Goal: Information Seeking & Learning: Learn about a topic

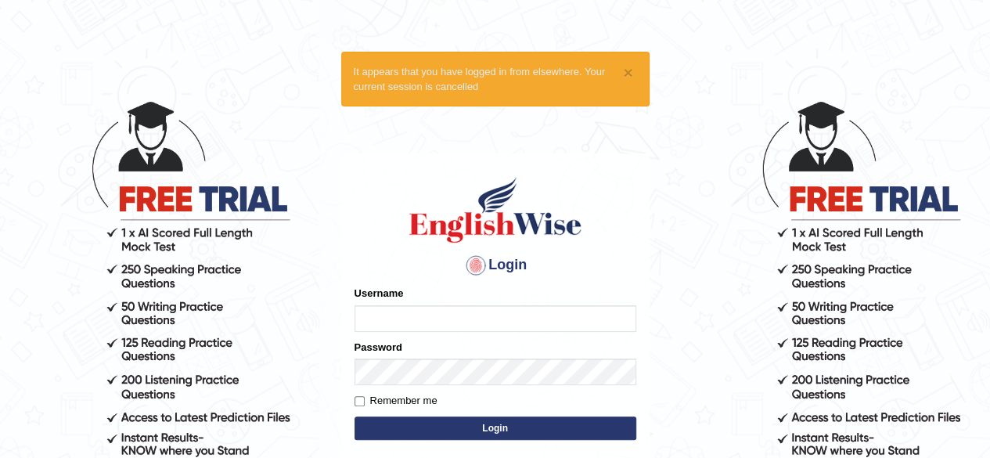
type input "Kavya"
click at [404, 422] on button "Login" at bounding box center [496, 428] width 282 height 23
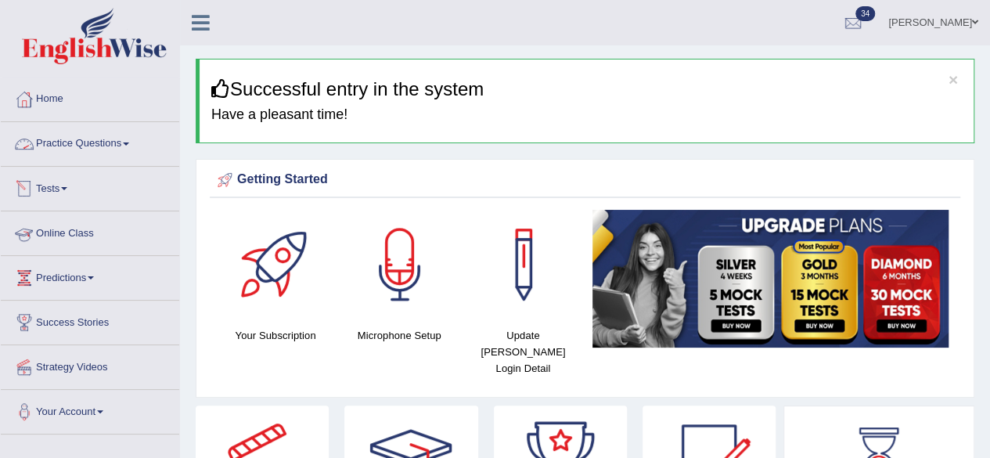
drag, startPoint x: 0, startPoint y: 0, endPoint x: 105, endPoint y: 140, distance: 175.1
click at [105, 140] on link "Practice Questions" at bounding box center [90, 141] width 179 height 39
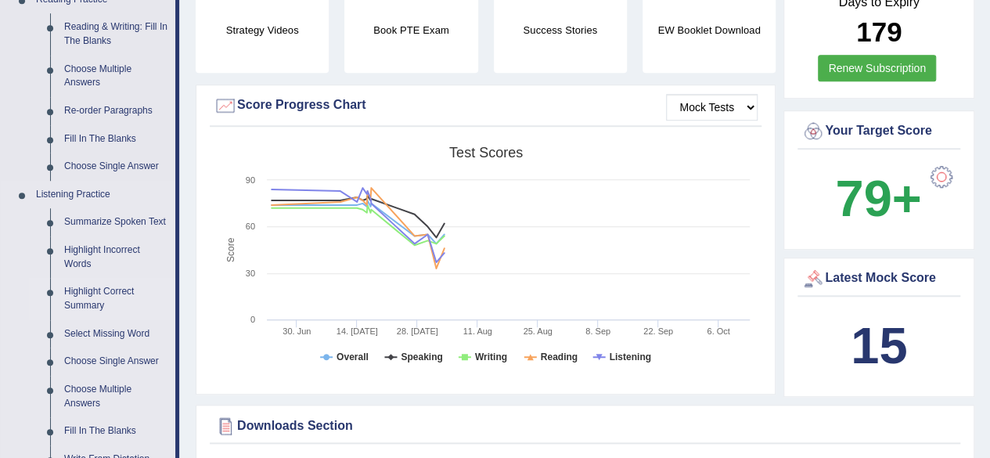
scroll to position [498, 0]
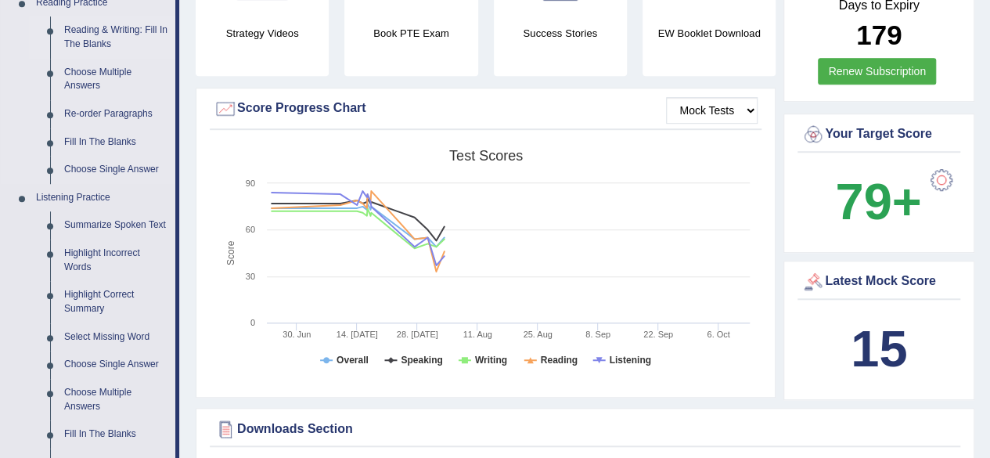
click at [103, 31] on link "Reading & Writing: Fill In The Blanks" at bounding box center [116, 36] width 118 height 41
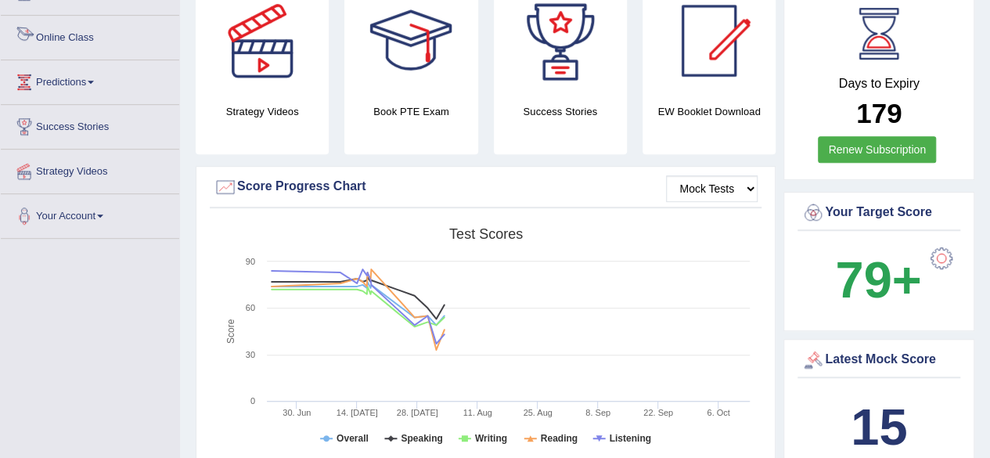
scroll to position [1016, 0]
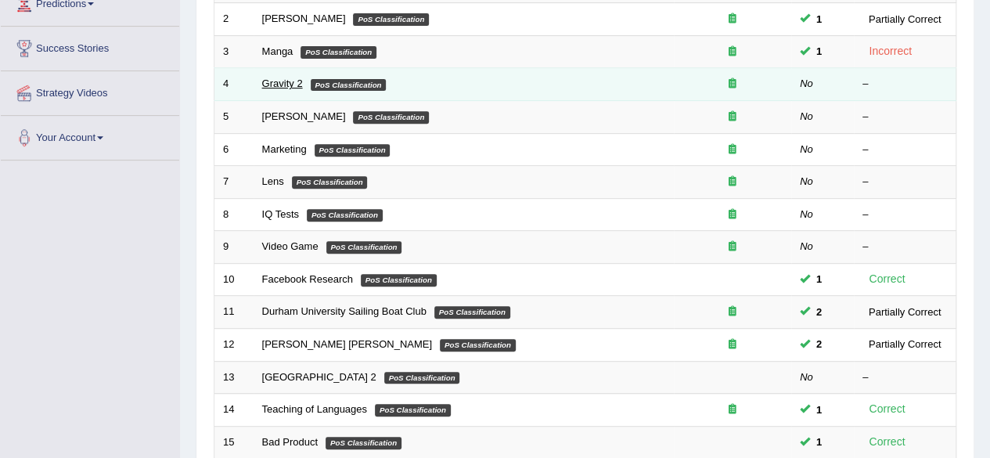
click at [282, 83] on link "Gravity 2" at bounding box center [282, 84] width 41 height 12
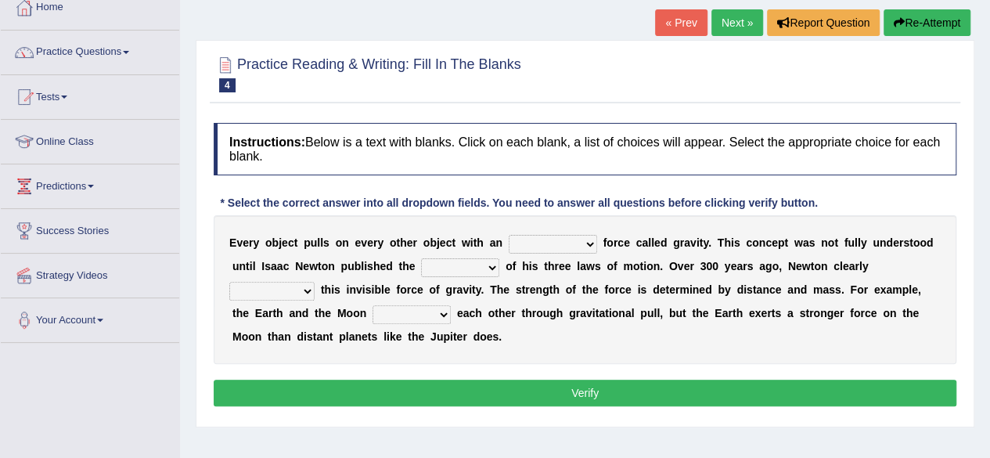
scroll to position [92, 0]
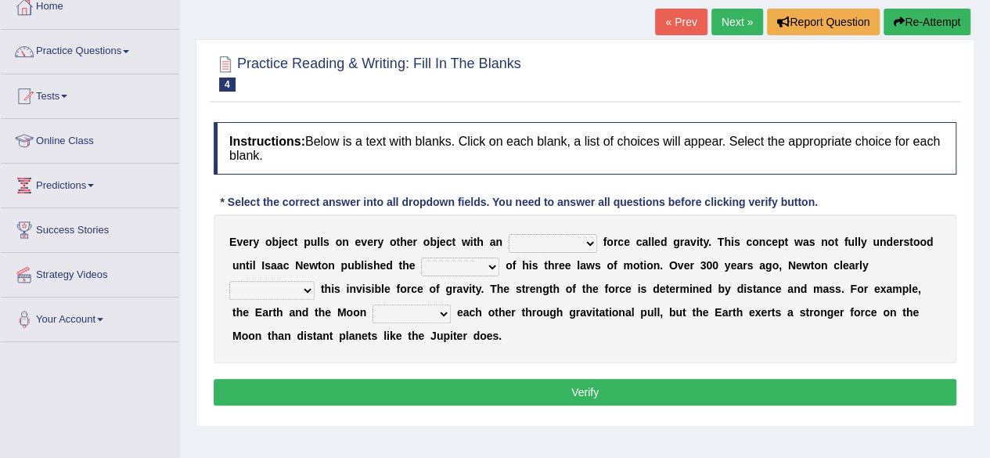
click at [552, 242] on select "invisible unknown unbelievable inconsistent" at bounding box center [553, 243] width 88 height 19
select select "invisible"
click at [509, 234] on select "invisible unknown unbelievable inconsistent" at bounding box center [553, 243] width 88 height 19
click at [454, 265] on select "concept theory method argument" at bounding box center [460, 267] width 78 height 19
select select "concept"
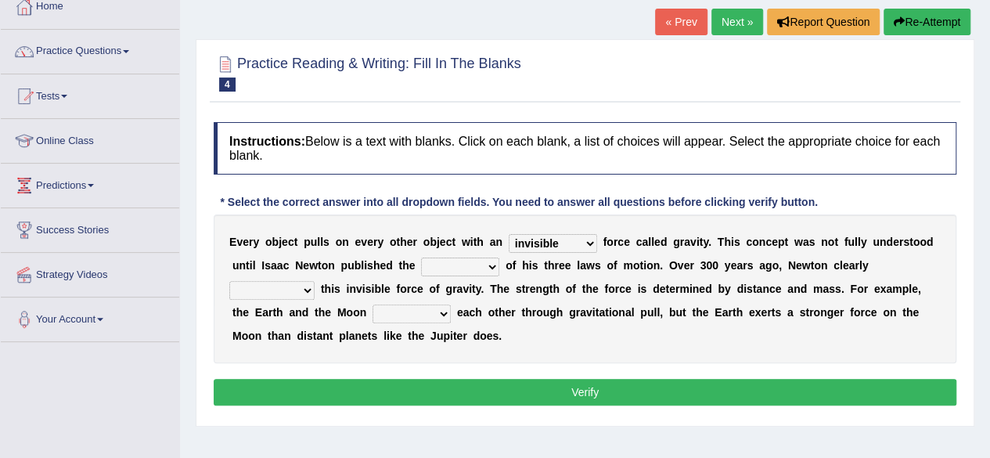
click at [421, 258] on select "concept theory method argument" at bounding box center [460, 267] width 78 height 19
click at [269, 290] on select "explained undermined overturned realized" at bounding box center [271, 290] width 85 height 19
select select "explained"
click at [229, 281] on select "explained undermined overturned realized" at bounding box center [271, 290] width 85 height 19
click at [440, 312] on select "affect spin evade span" at bounding box center [412, 314] width 78 height 19
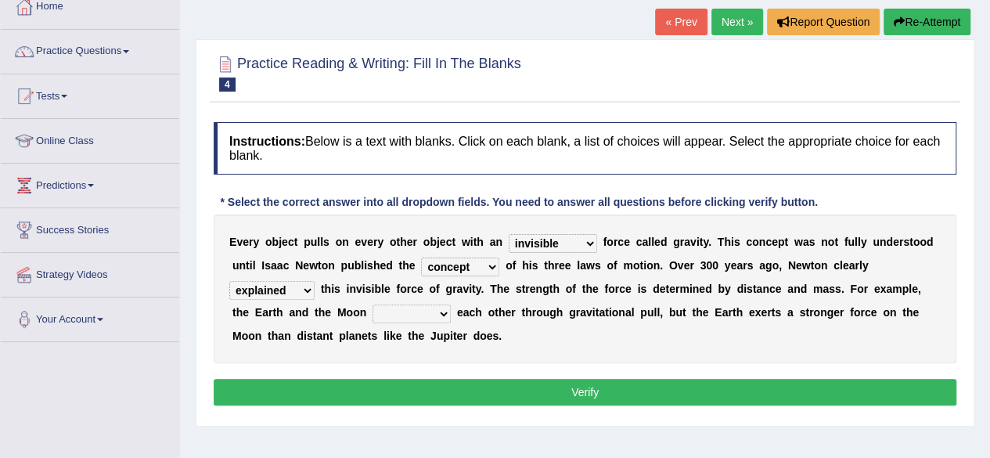
select select "spin"
click at [373, 305] on select "affect spin evade span" at bounding box center [412, 314] width 78 height 19
click at [459, 391] on button "Verify" at bounding box center [585, 392] width 743 height 27
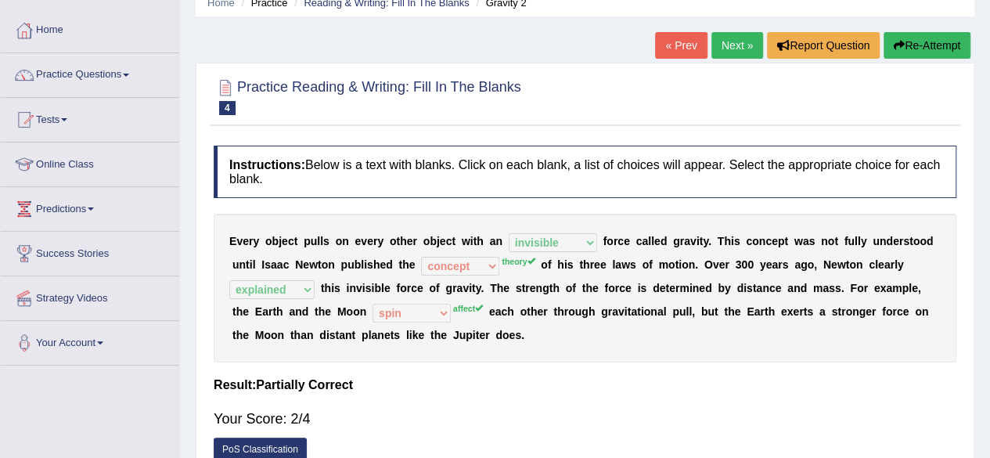
scroll to position [70, 0]
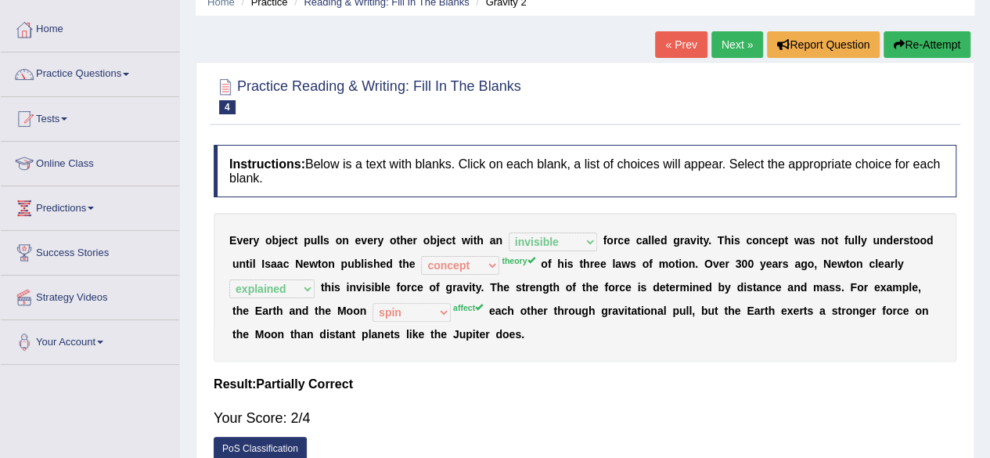
click at [736, 32] on link "Next »" at bounding box center [738, 44] width 52 height 27
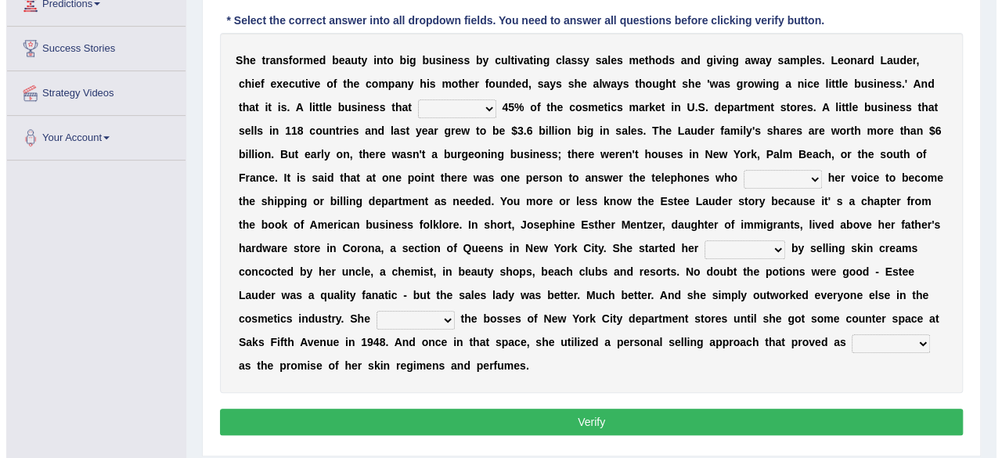
scroll to position [265, 0]
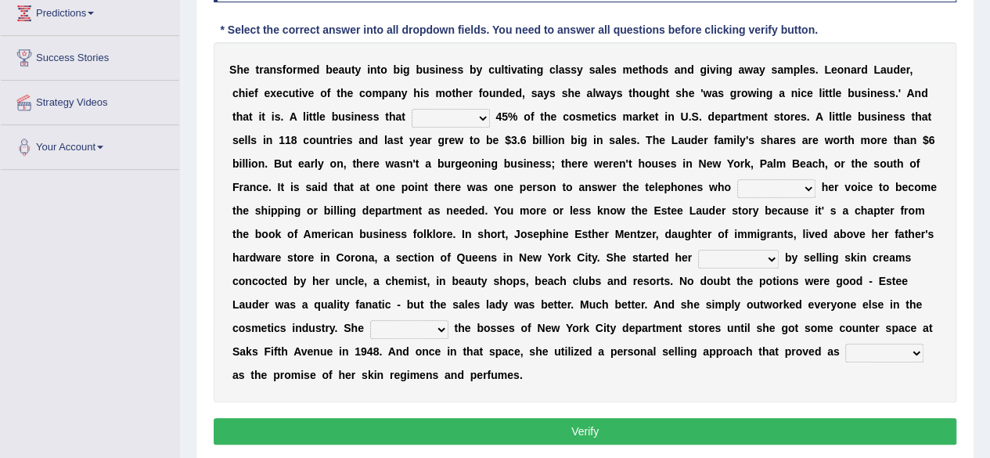
click at [465, 122] on select "has controls makes maintains" at bounding box center [451, 118] width 78 height 19
click at [412, 109] on select "has controls makes maintains" at bounding box center [451, 118] width 78 height 19
click at [460, 117] on select "has controls makes maintains" at bounding box center [451, 118] width 78 height 19
select select "has"
click at [412, 109] on select "has controls makes maintains" at bounding box center [451, 118] width 78 height 19
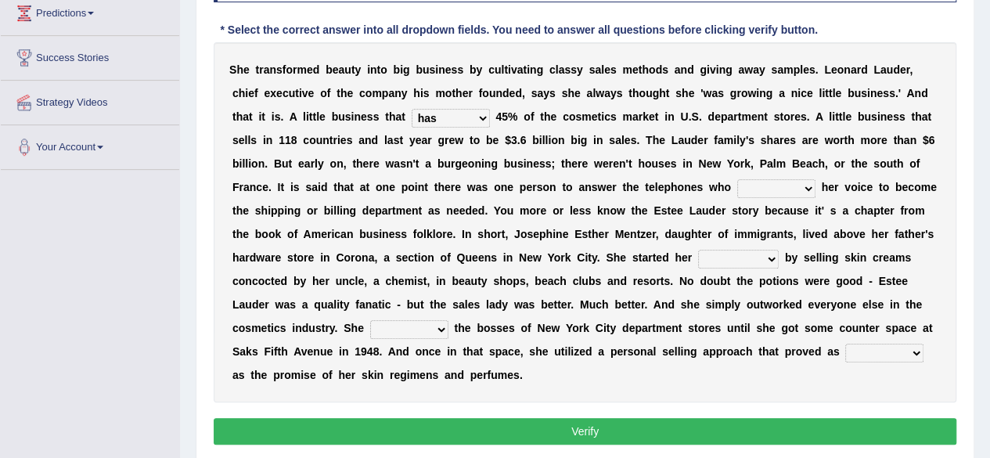
click at [751, 190] on select "switched changed raised used" at bounding box center [777, 188] width 78 height 19
click at [738, 179] on select "switched changed raised used" at bounding box center [777, 188] width 78 height 19
click at [768, 189] on select "switched changed raised used" at bounding box center [777, 188] width 78 height 19
select select "switched"
click at [738, 179] on select "switched changed raised used" at bounding box center [777, 188] width 78 height 19
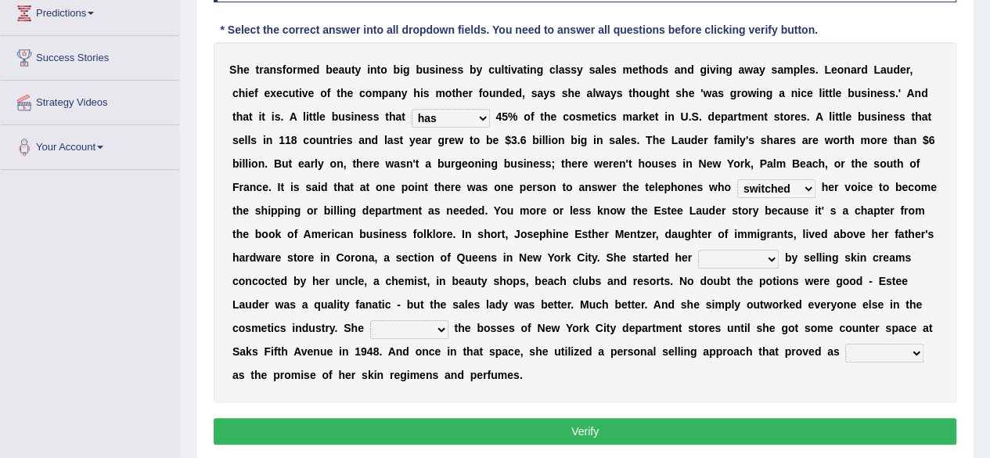
click at [766, 187] on select "switched changed raised used" at bounding box center [777, 188] width 78 height 19
click at [756, 254] on select "job institute companion enterprise" at bounding box center [738, 259] width 81 height 19
click at [698, 250] on select "job institute companion enterprise" at bounding box center [738, 259] width 81 height 19
click at [734, 259] on select "job institute companion enterprise" at bounding box center [738, 259] width 81 height 19
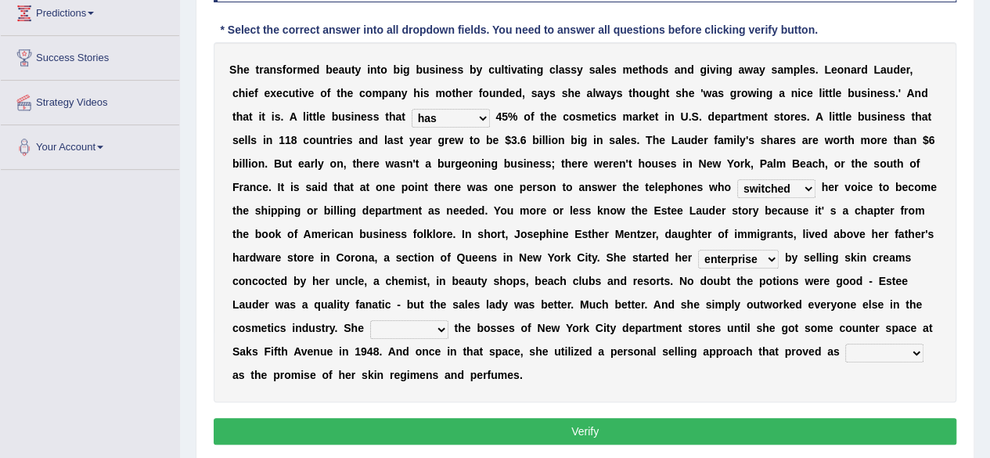
click at [424, 327] on select "stated bridged stalked heaved" at bounding box center [409, 329] width 78 height 19
click at [765, 258] on select "job institute companion enterprise" at bounding box center [738, 259] width 81 height 19
select select "job"
click at [698, 250] on select "job institute companion enterprise" at bounding box center [738, 259] width 81 height 19
click at [421, 323] on select "stated bridged stalked heaved" at bounding box center [409, 329] width 78 height 19
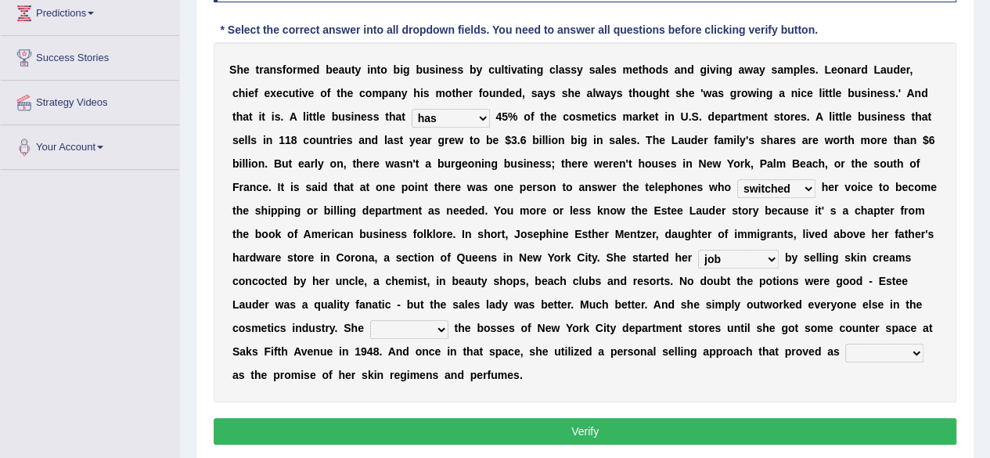
select select "stated"
click at [370, 320] on select "stated bridged stalked heaved" at bounding box center [409, 329] width 78 height 19
click at [880, 352] on select "potent ruthless potential expensive" at bounding box center [885, 353] width 78 height 19
select select "ruthless"
click at [846, 344] on select "potent ruthless potential expensive" at bounding box center [885, 353] width 78 height 19
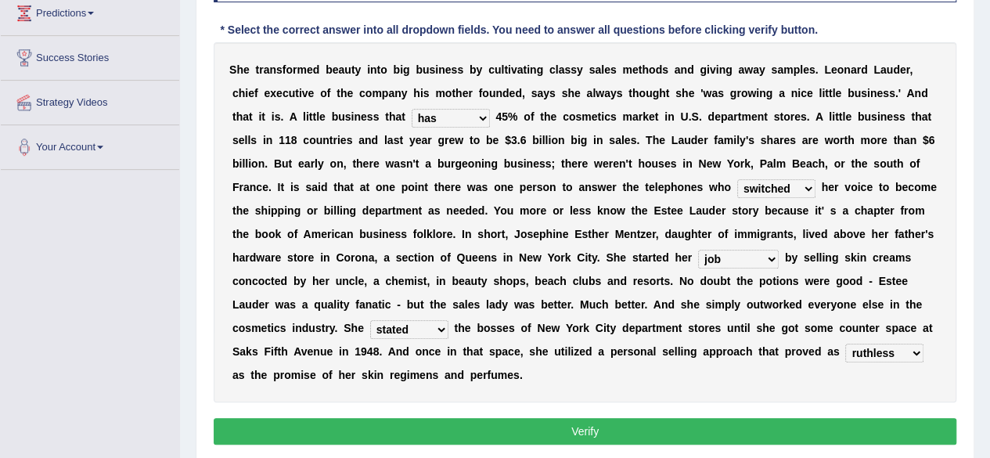
click at [783, 435] on button "Verify" at bounding box center [585, 431] width 743 height 27
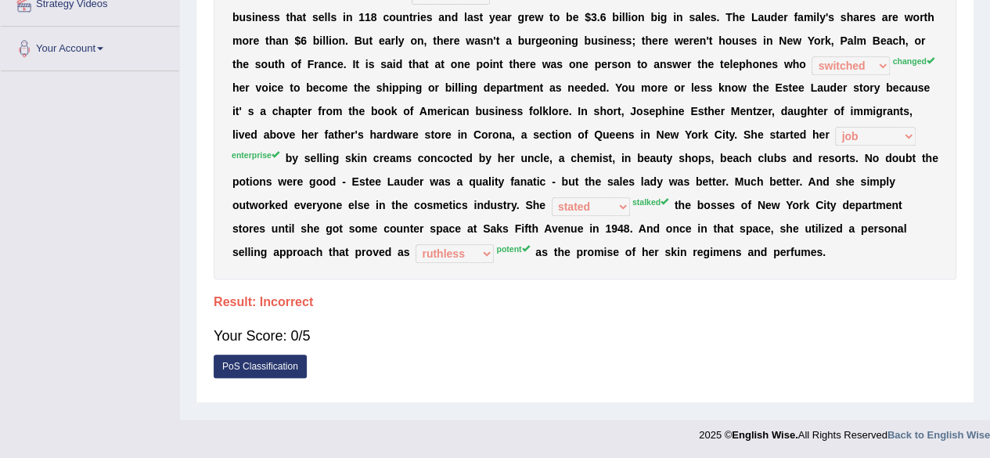
scroll to position [0, 0]
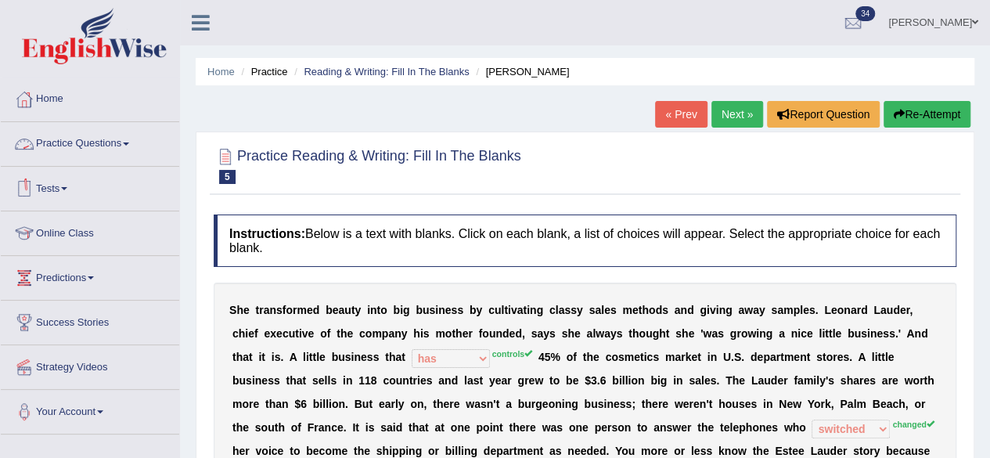
click at [97, 139] on link "Practice Questions" at bounding box center [90, 141] width 179 height 39
